Goal: Task Accomplishment & Management: Use online tool/utility

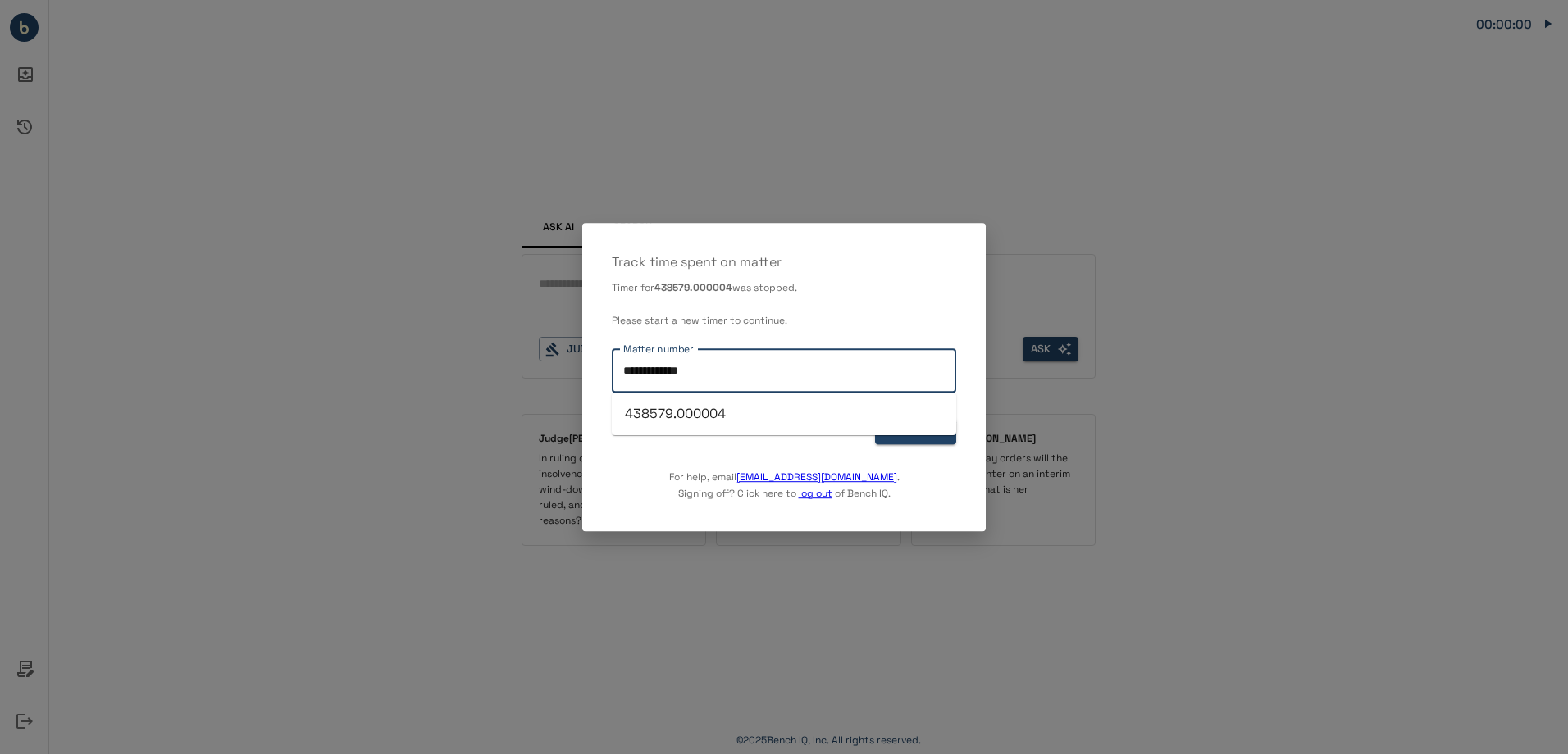
drag, startPoint x: 778, startPoint y: 380, endPoint x: 455, endPoint y: 352, distance: 324.2
click at [455, 352] on div "**********" at bounding box center [784, 377] width 1568 height 754
type input "**********"
click at [938, 438] on button "START TIMER" at bounding box center [915, 431] width 81 height 26
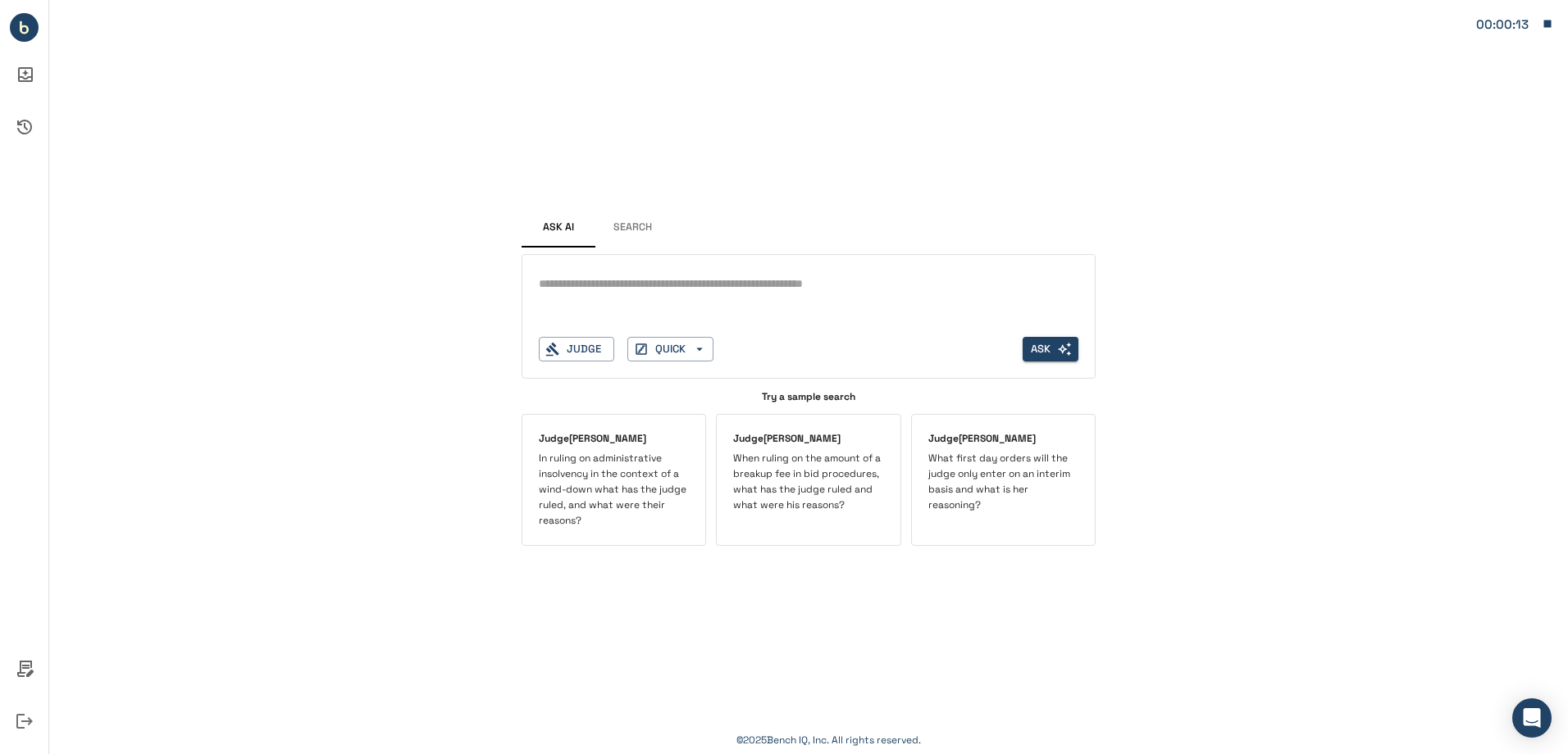
click at [800, 289] on textarea at bounding box center [807, 283] width 539 height 19
click at [595, 286] on textarea at bounding box center [807, 283] width 539 height 19
type textarea "*"
type textarea "**********"
click at [582, 347] on button "Judge" at bounding box center [575, 349] width 75 height 26
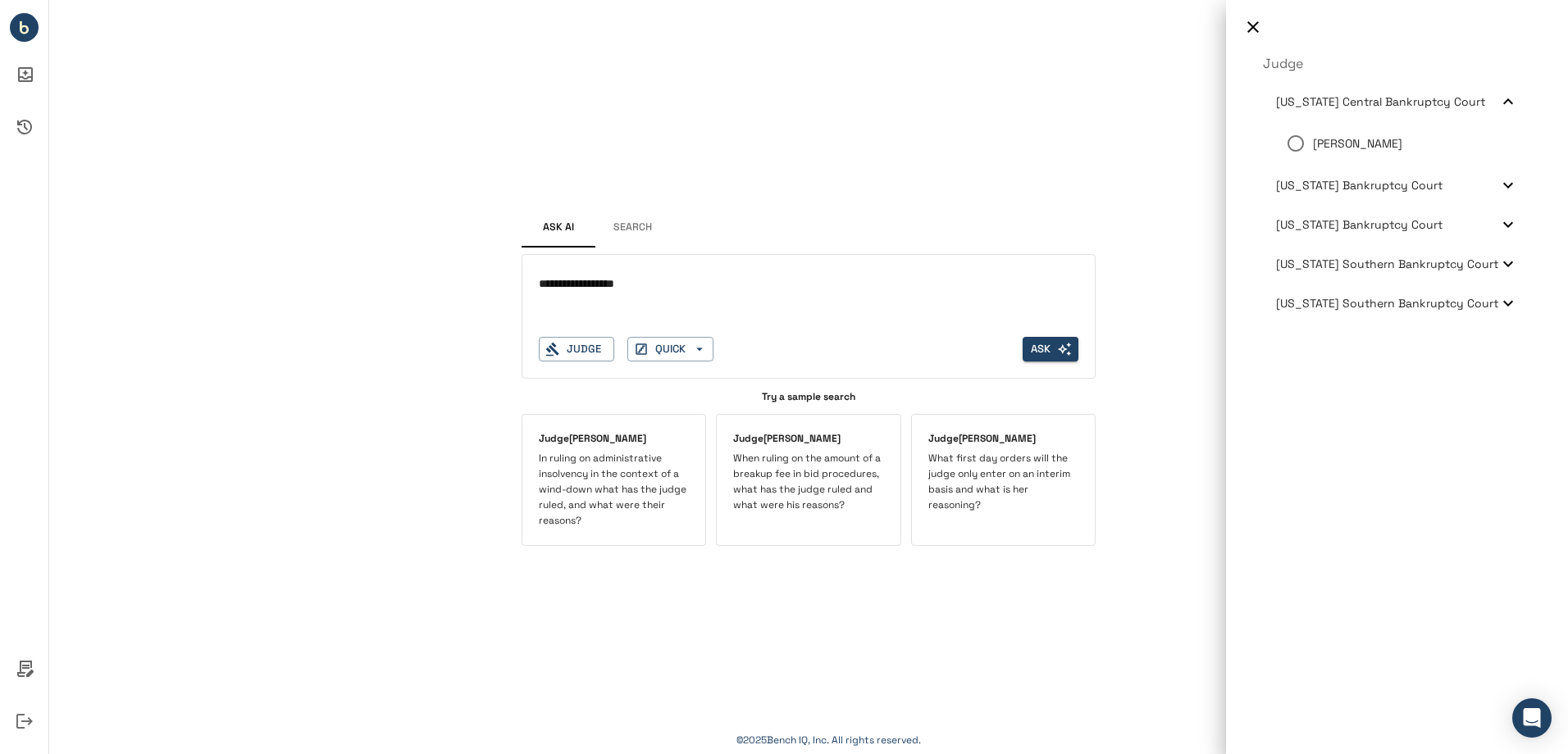
click at [1509, 235] on div "[US_STATE] Bankruptcy Court" at bounding box center [1397, 224] width 268 height 40
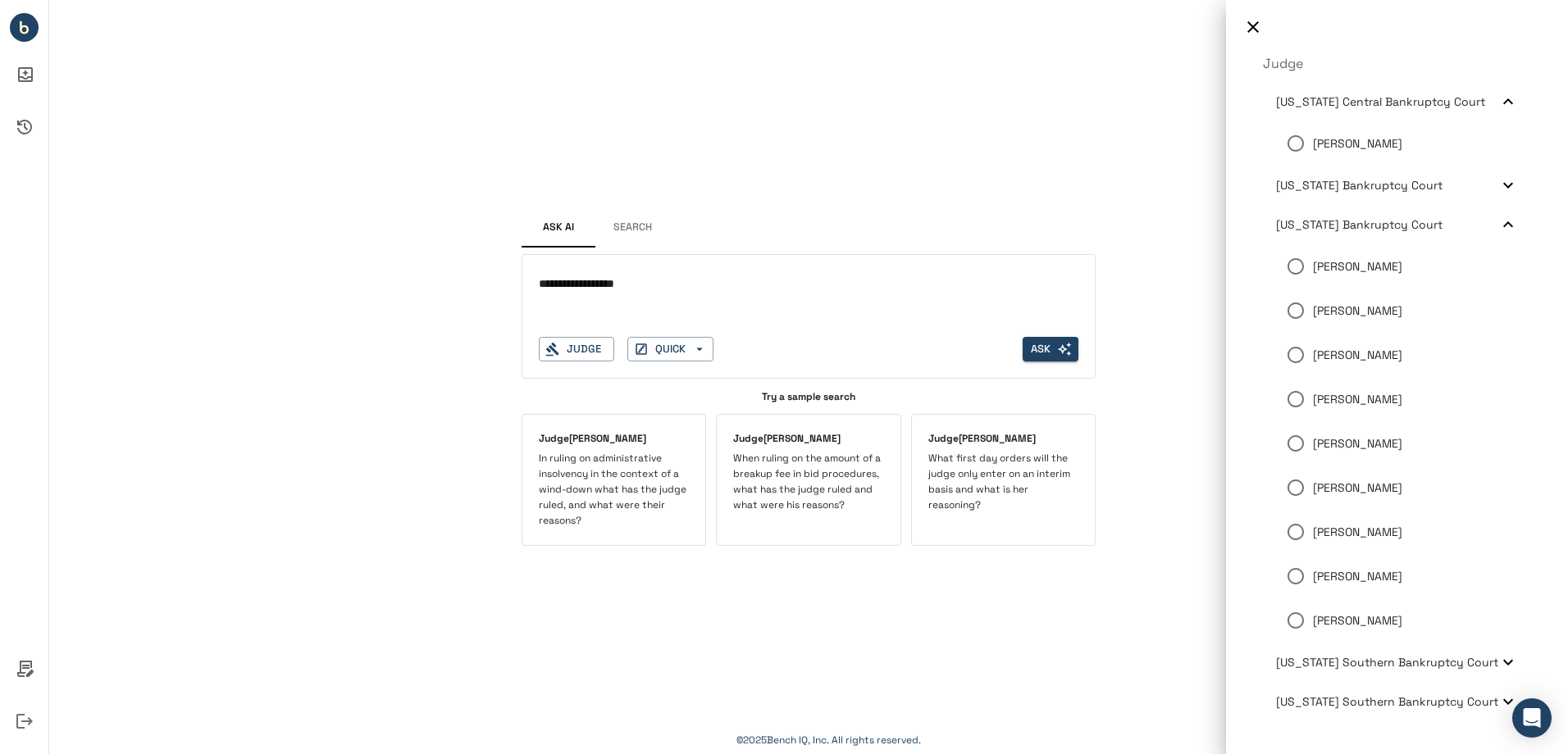
click at [1340, 530] on p "[PERSON_NAME]" at bounding box center [1357, 533] width 89 height 18
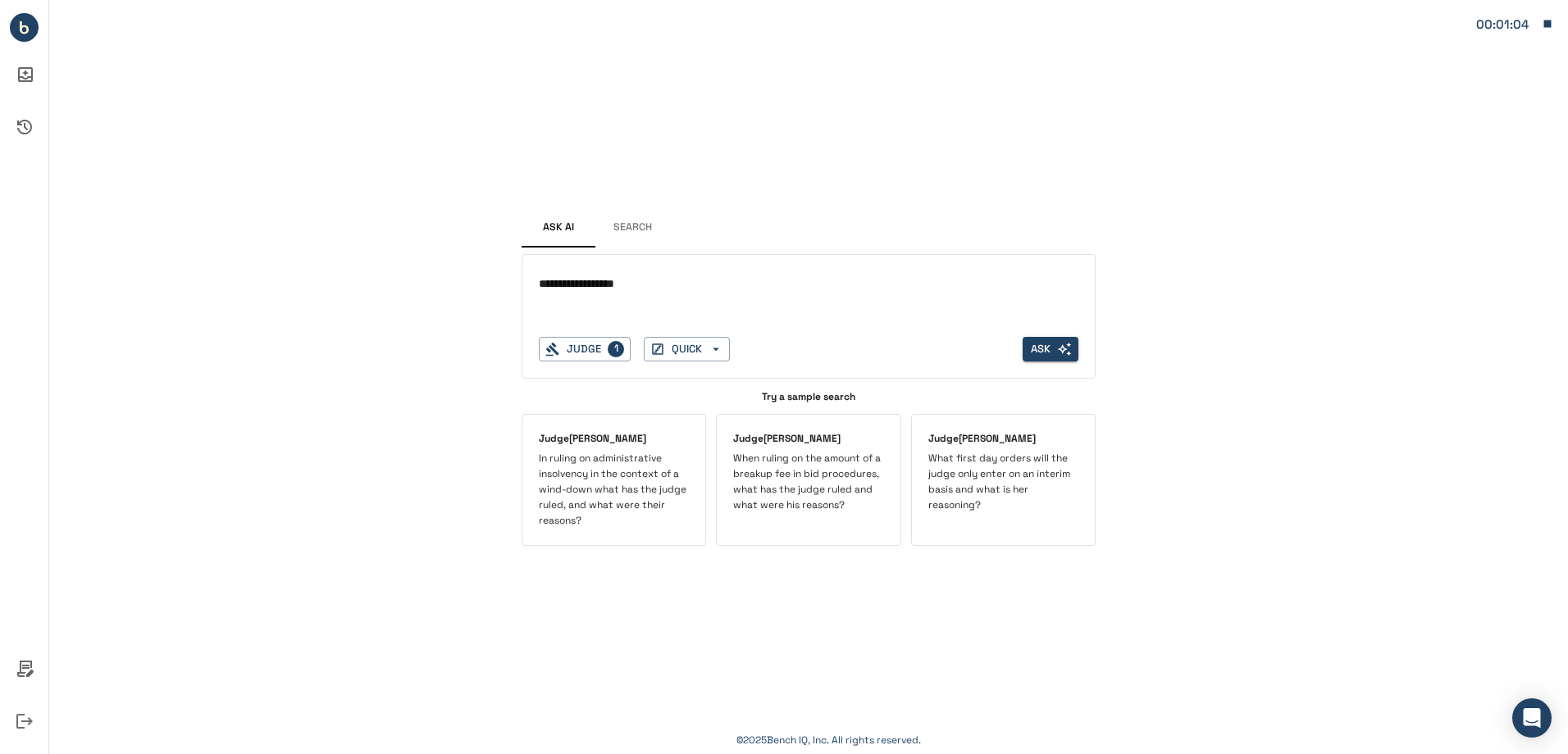
drag, startPoint x: 1036, startPoint y: 350, endPoint x: 1021, endPoint y: 355, distance: 15.8
click at [1036, 350] on button "Ask" at bounding box center [1050, 349] width 56 height 26
click at [623, 217] on button "Search" at bounding box center [633, 228] width 74 height 40
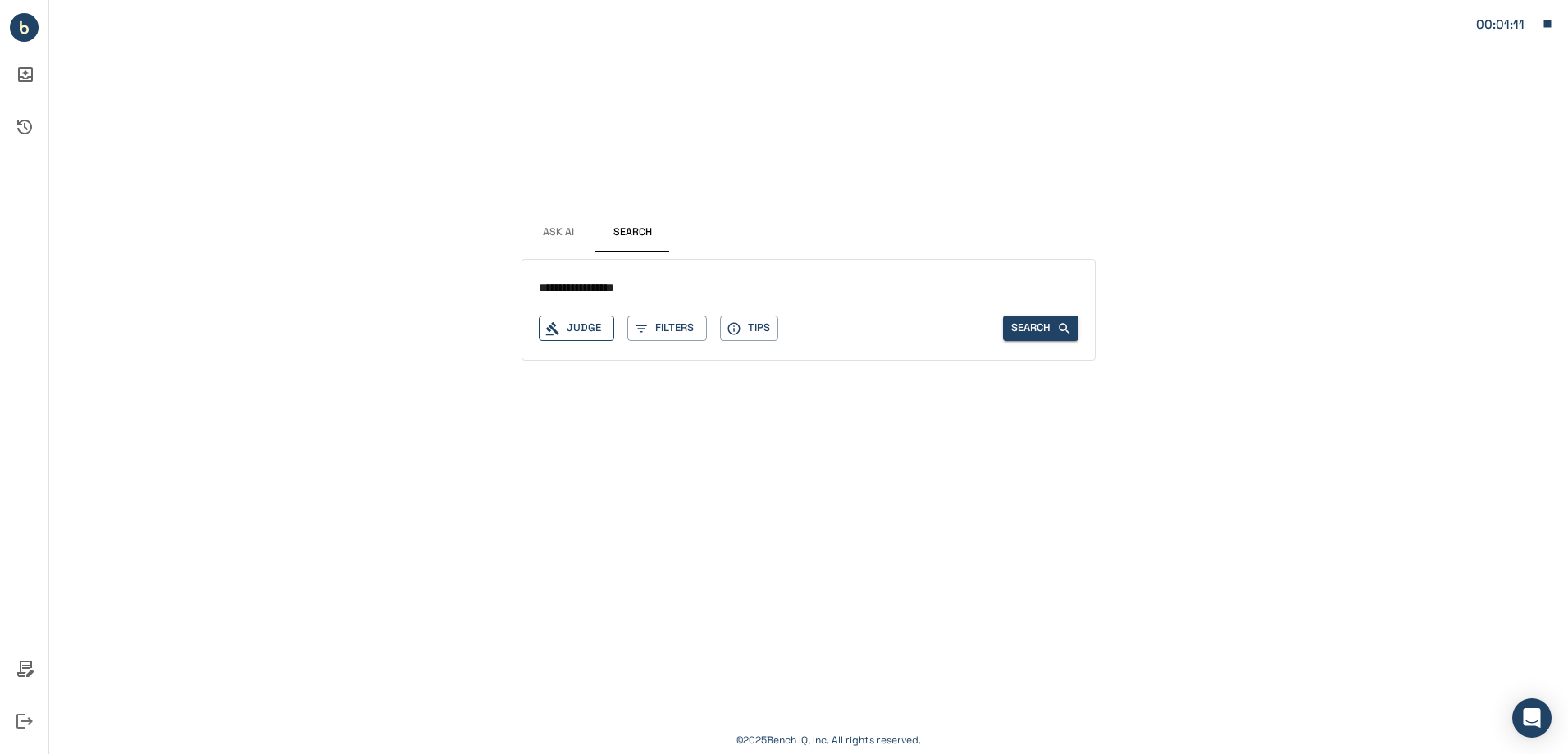
type input "**********"
click at [589, 325] on button "Judge" at bounding box center [575, 328] width 75 height 26
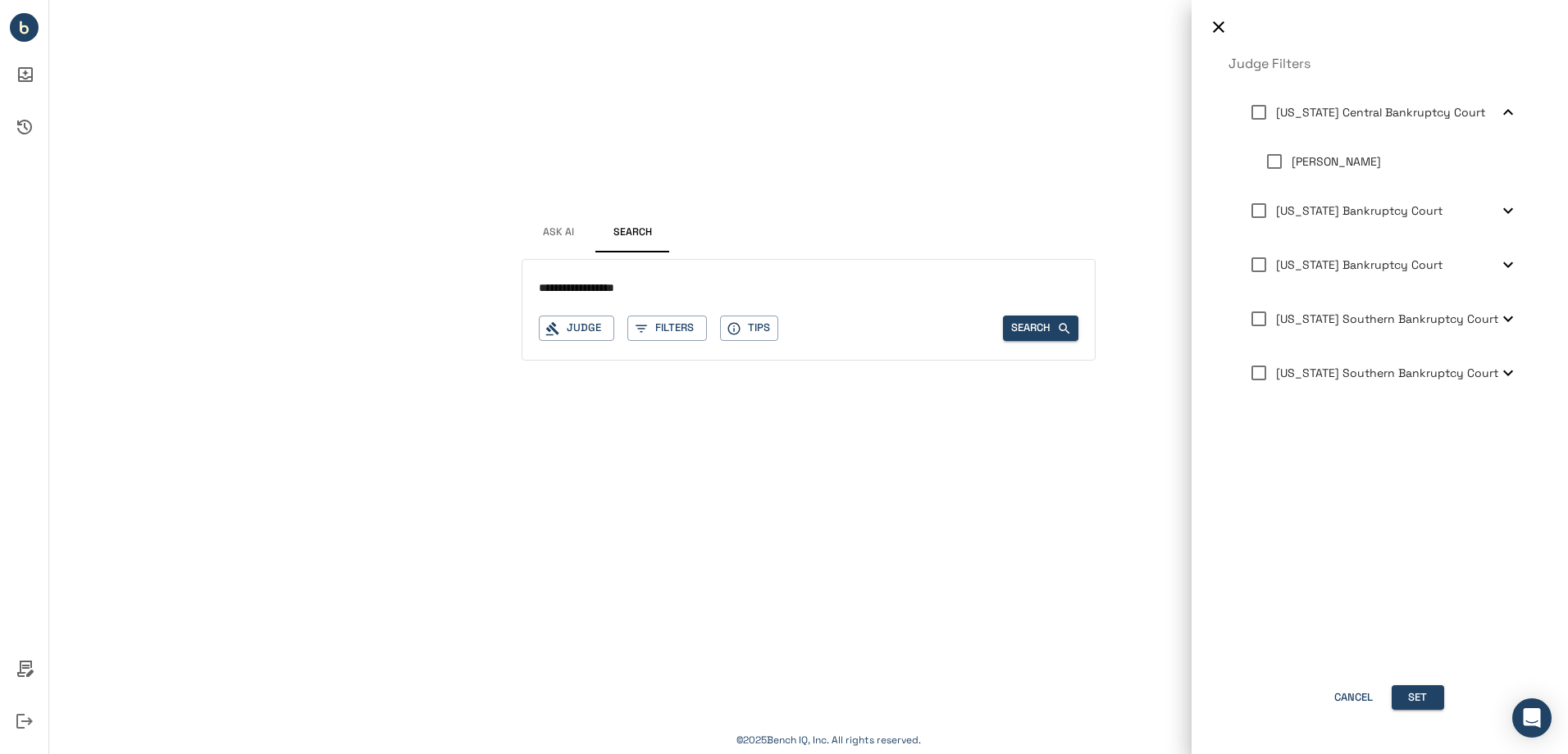
click at [1386, 269] on span "[US_STATE] Bankruptcy Court" at bounding box center [1359, 265] width 167 height 15
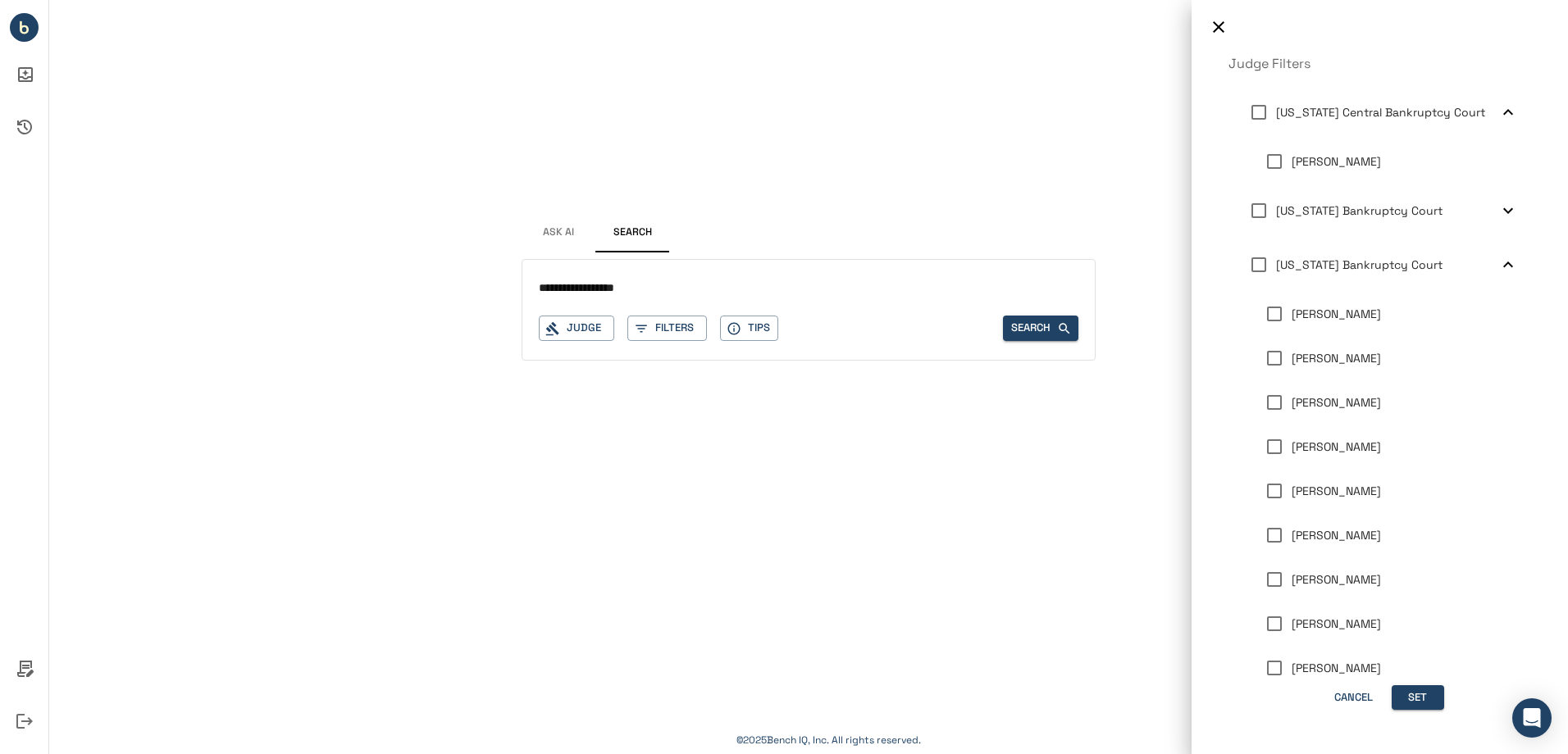
click at [1345, 589] on label "[PERSON_NAME]" at bounding box center [1318, 579] width 124 height 34
click at [1414, 700] on button "Set" at bounding box center [1417, 698] width 52 height 26
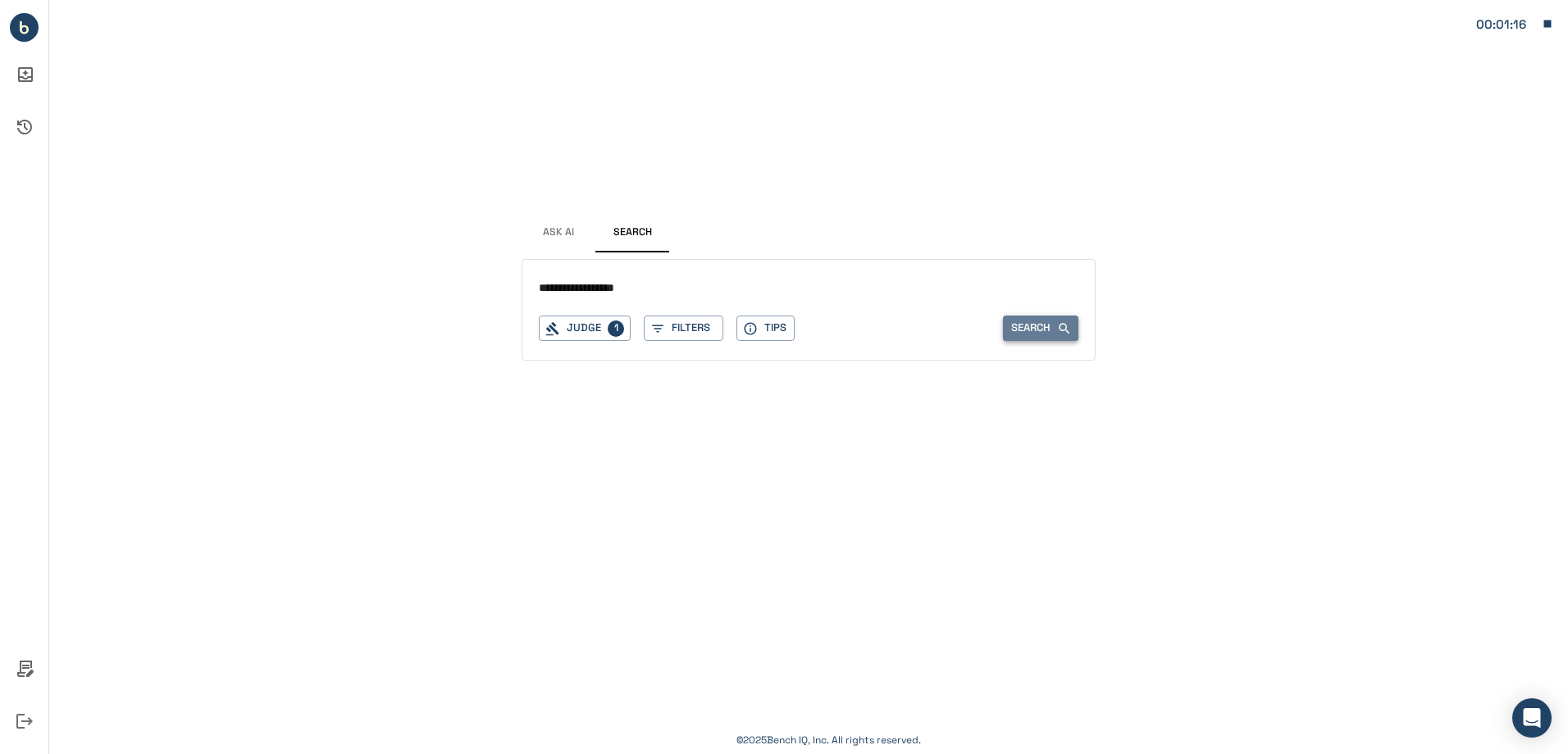
click at [1038, 328] on button "Search" at bounding box center [1039, 328] width 75 height 26
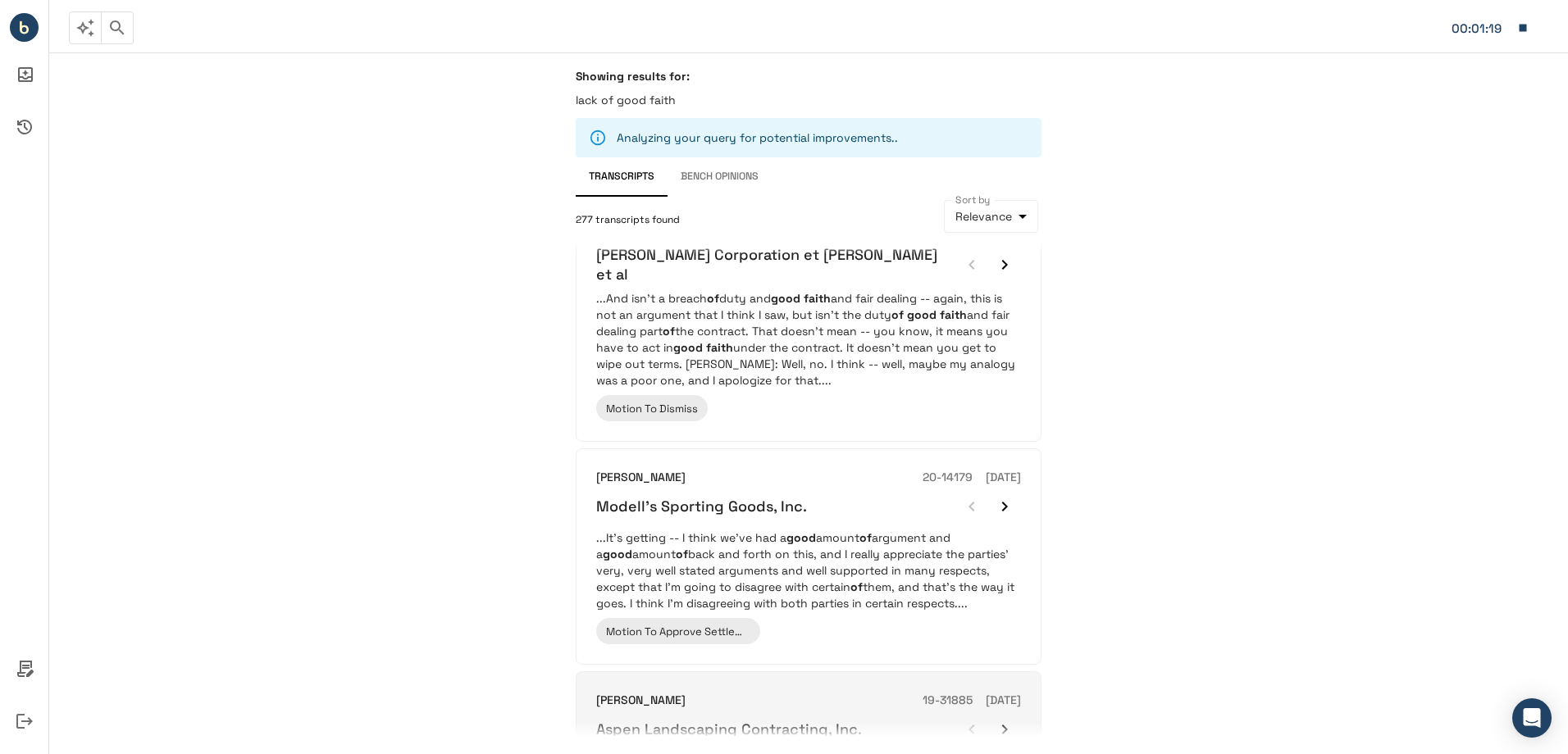
scroll to position [492, 0]
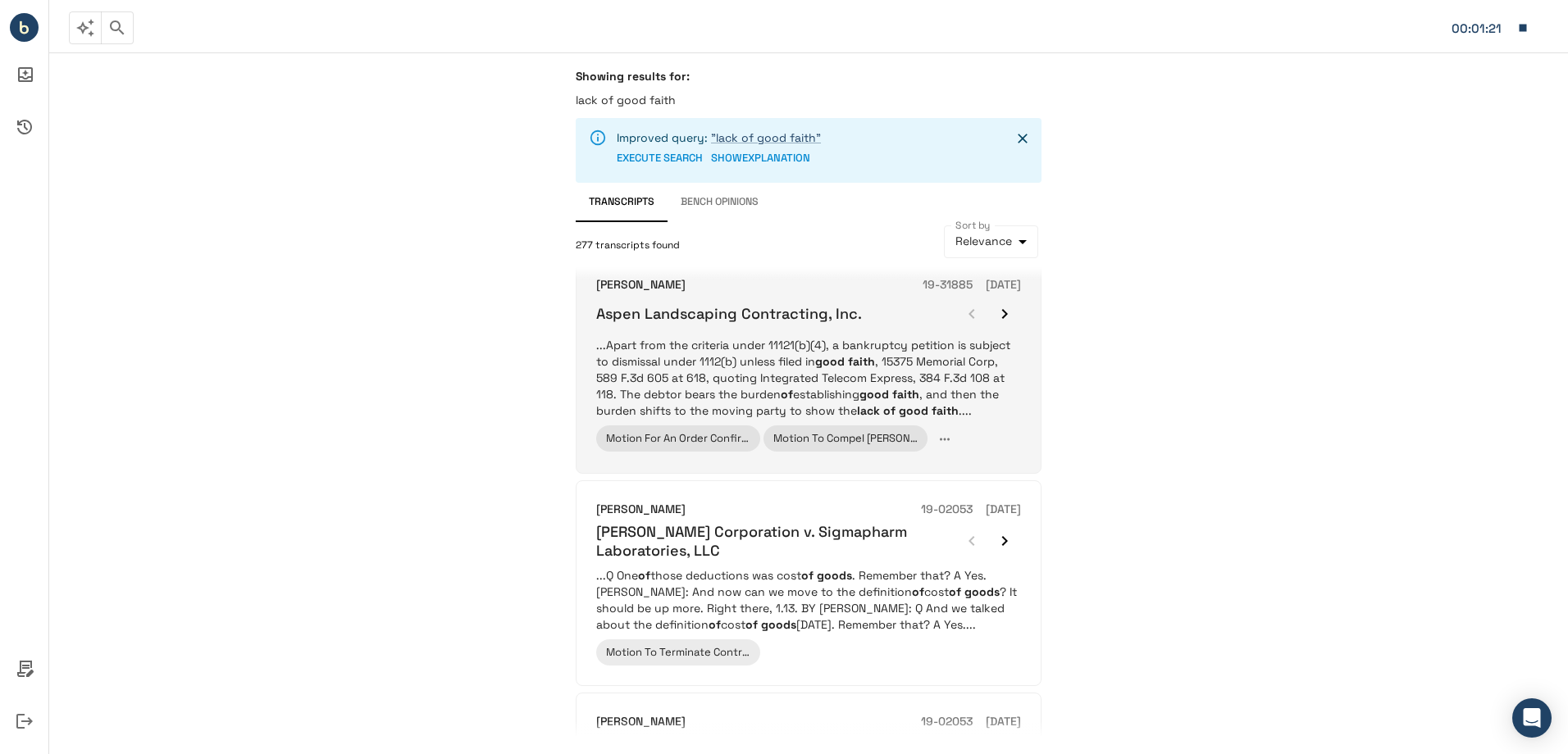
click at [945, 382] on p "...Apart from the criteria under 11121(b)(4), a bankruptcy petition is subject …" at bounding box center [808, 377] width 424 height 82
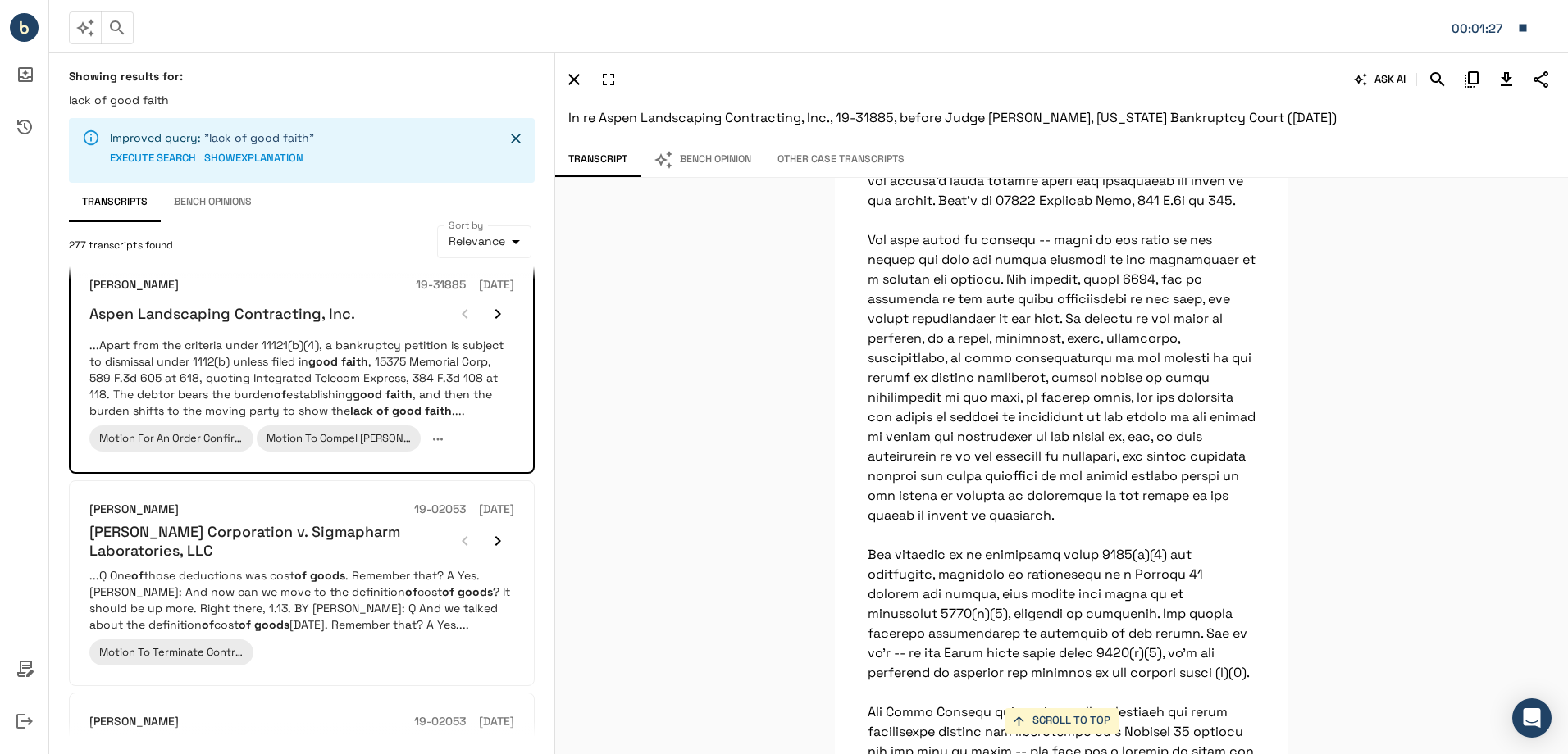
scroll to position [105814, 0]
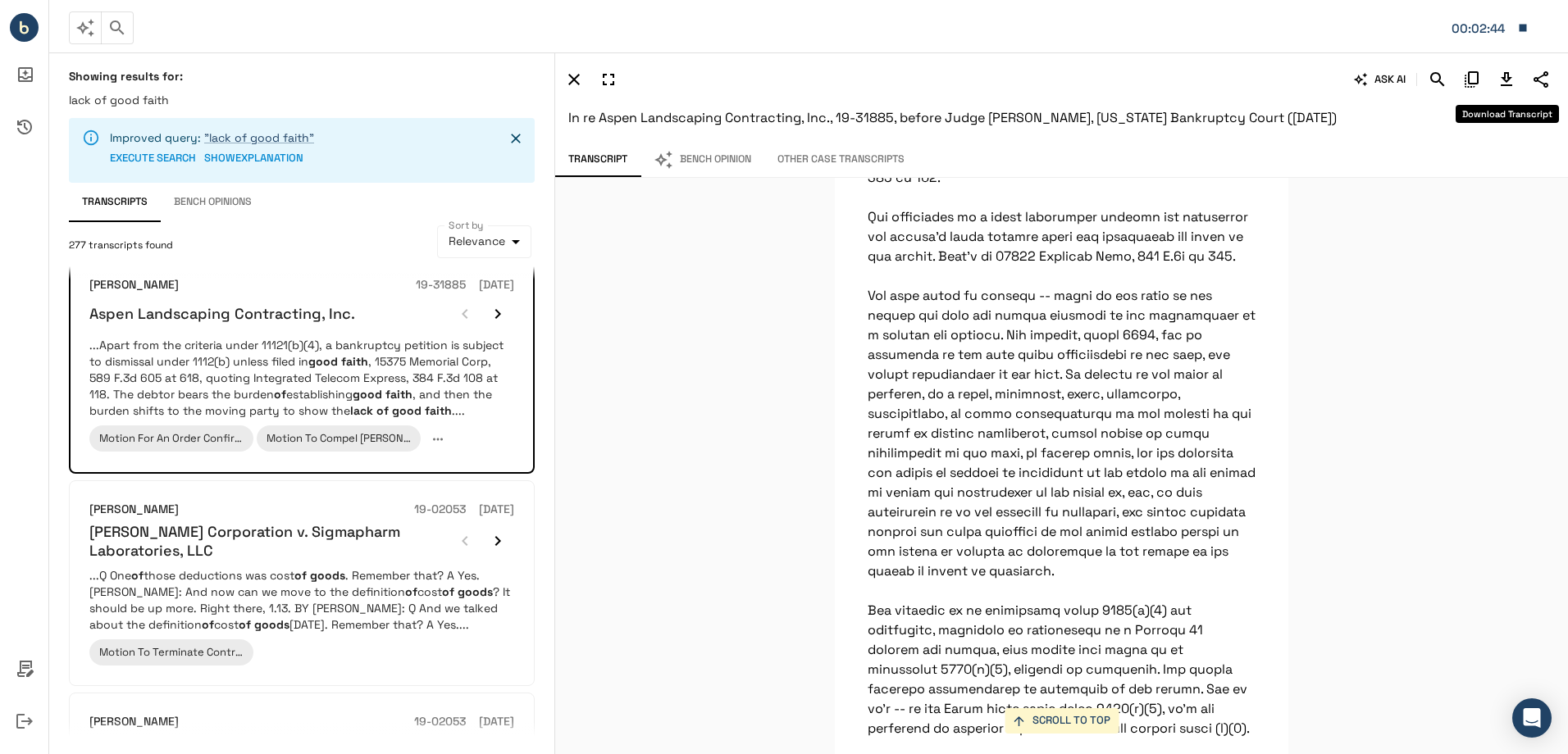
click at [1507, 83] on icon "Download Transcript" at bounding box center [1506, 79] width 19 height 19
